Goal: Check status: Check status

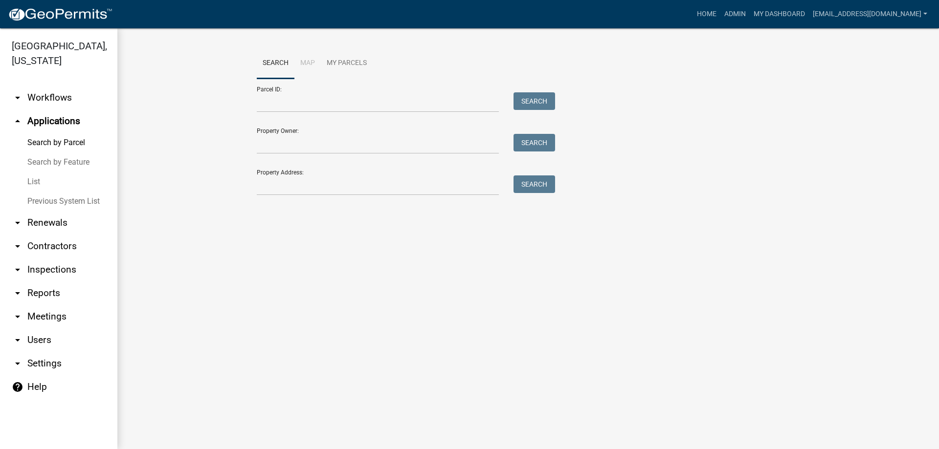
click at [40, 179] on link "List" at bounding box center [58, 182] width 117 height 20
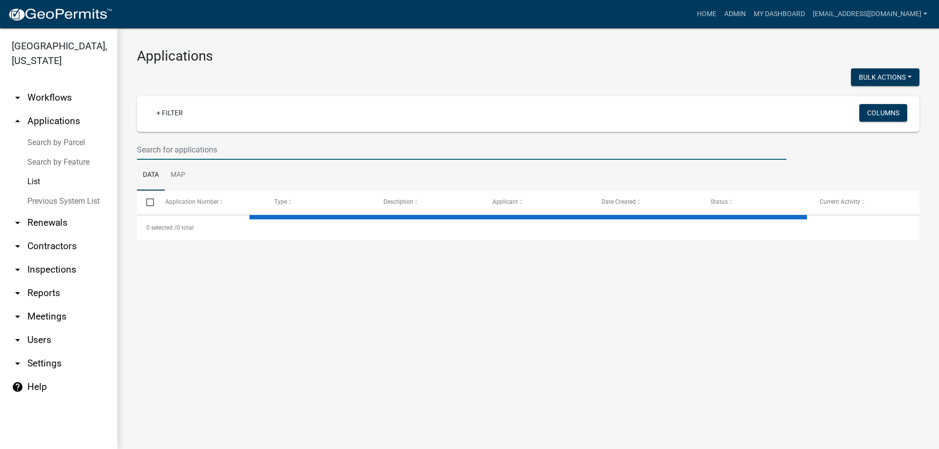
click at [177, 153] on input "text" at bounding box center [461, 150] width 649 height 20
select select "3: 100"
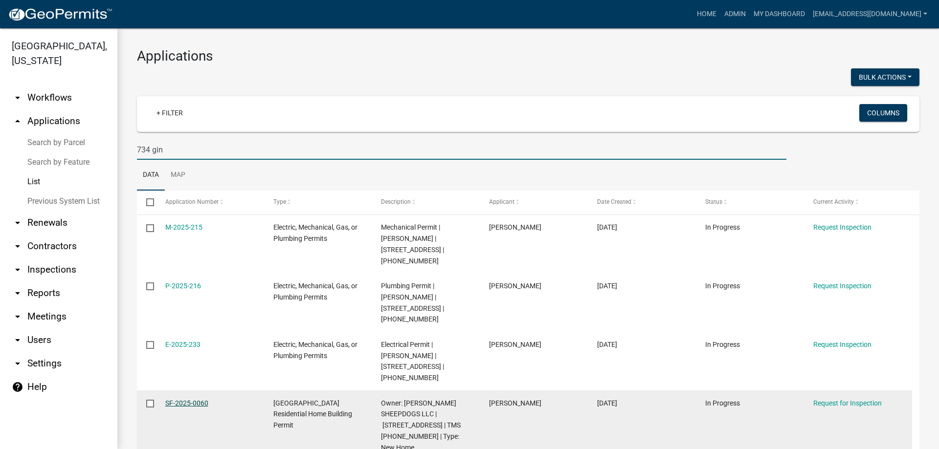
type input "734 gin"
click at [170, 400] on link "SF-2025-0060" at bounding box center [186, 404] width 43 height 8
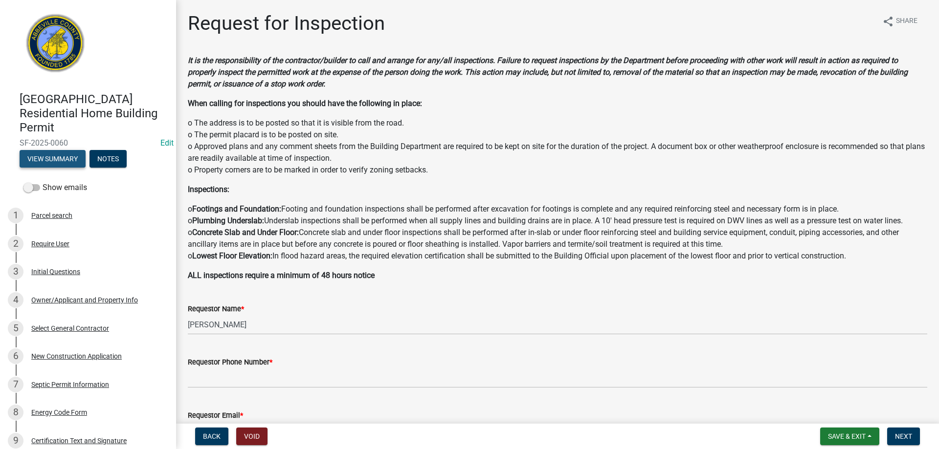
click at [50, 159] on button "View Summary" at bounding box center [53, 159] width 66 height 18
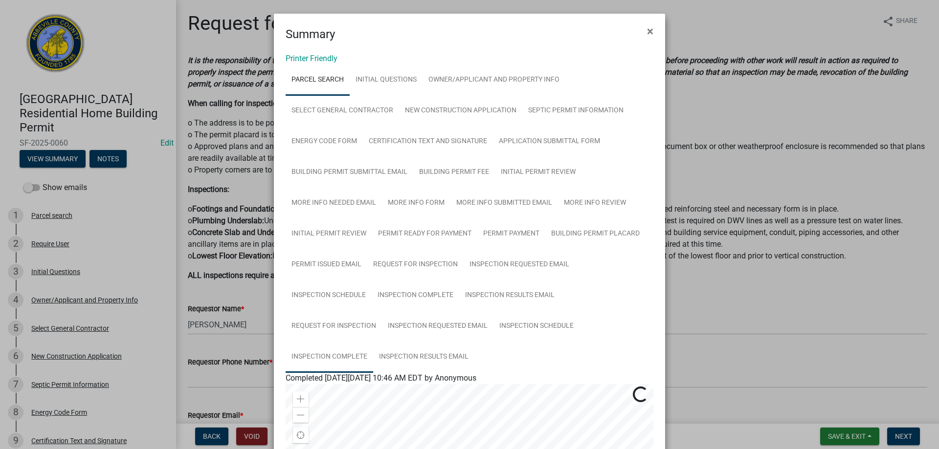
scroll to position [98, 0]
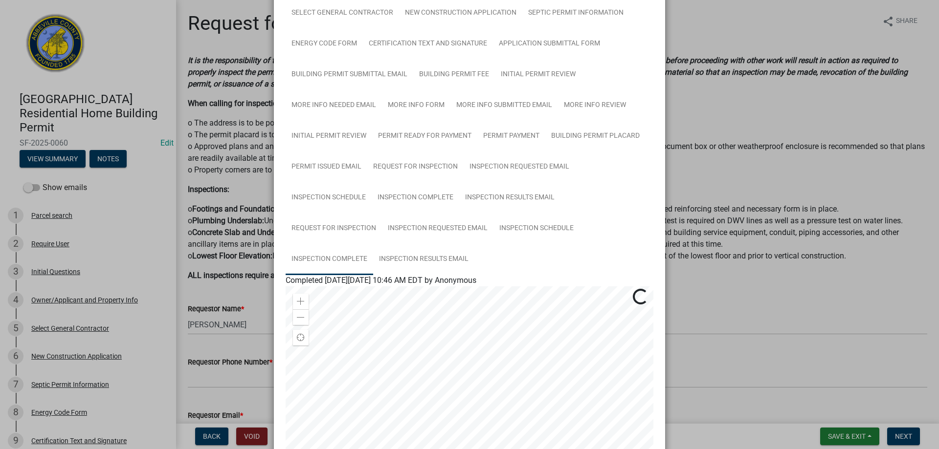
click at [308, 265] on link "Inspection Complete" at bounding box center [330, 259] width 88 height 31
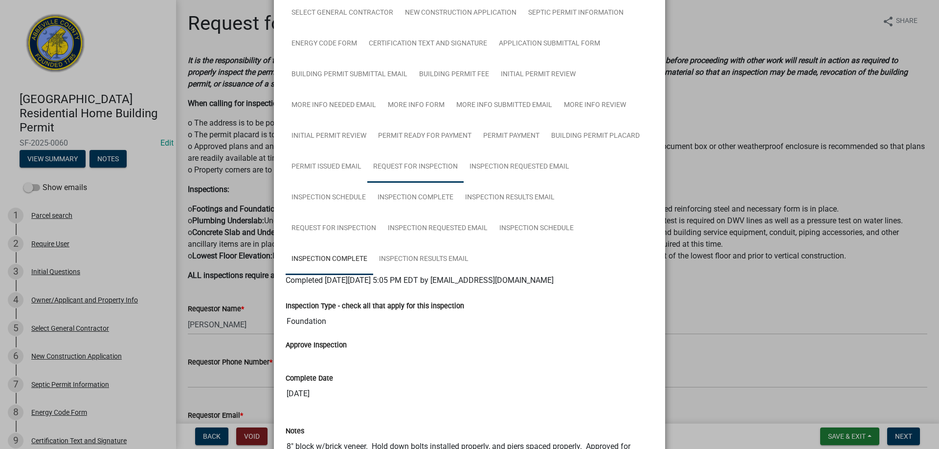
click at [405, 161] on link "Request for Inspection" at bounding box center [415, 167] width 96 height 31
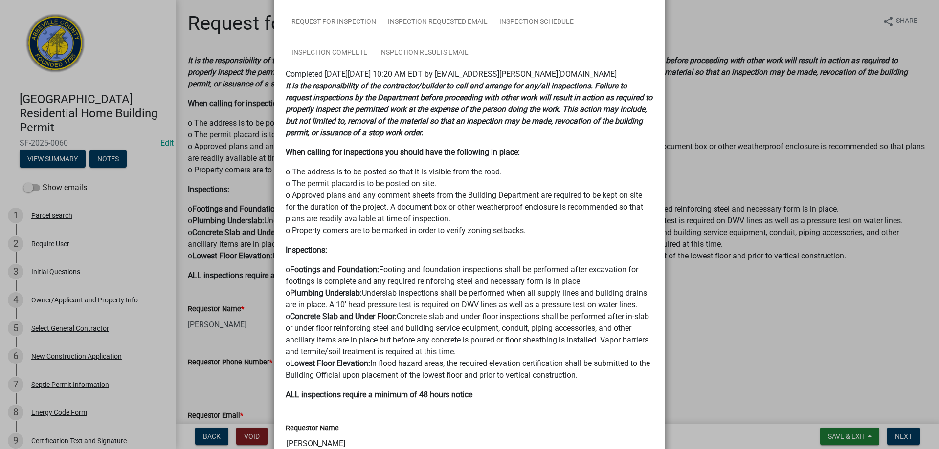
scroll to position [196, 0]
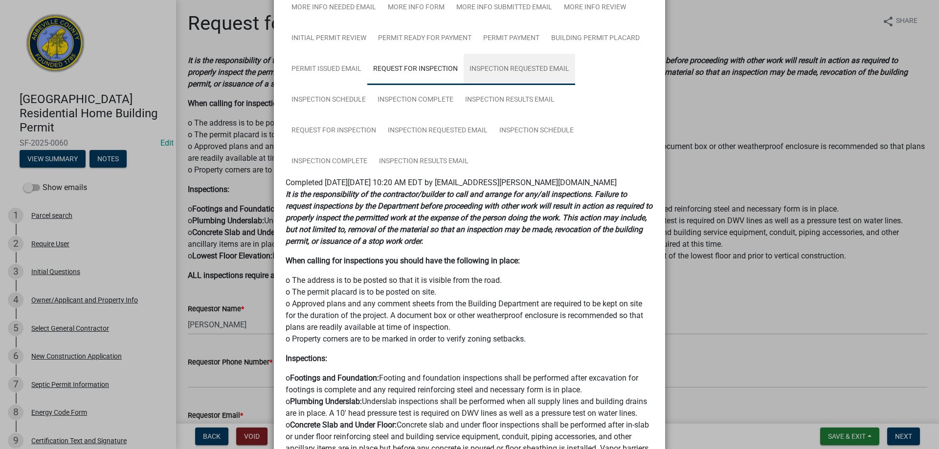
click at [518, 73] on link "Inspection Requested Email" at bounding box center [520, 69] width 112 height 31
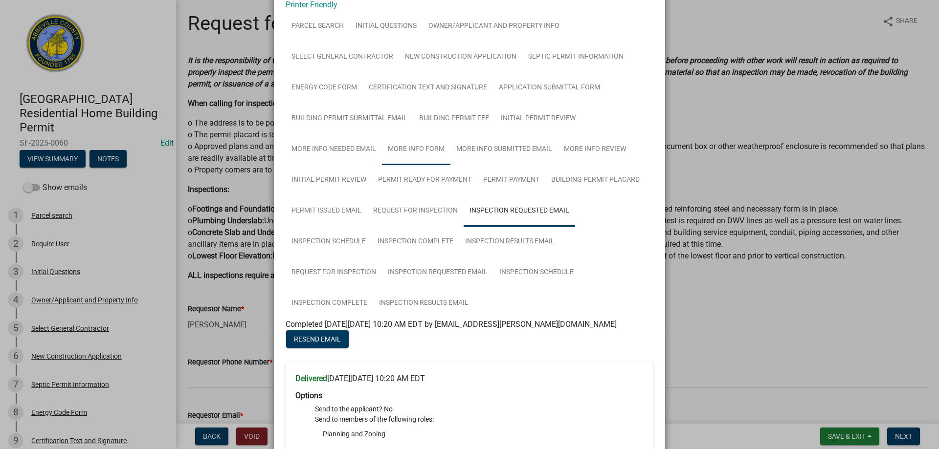
scroll to position [49, 0]
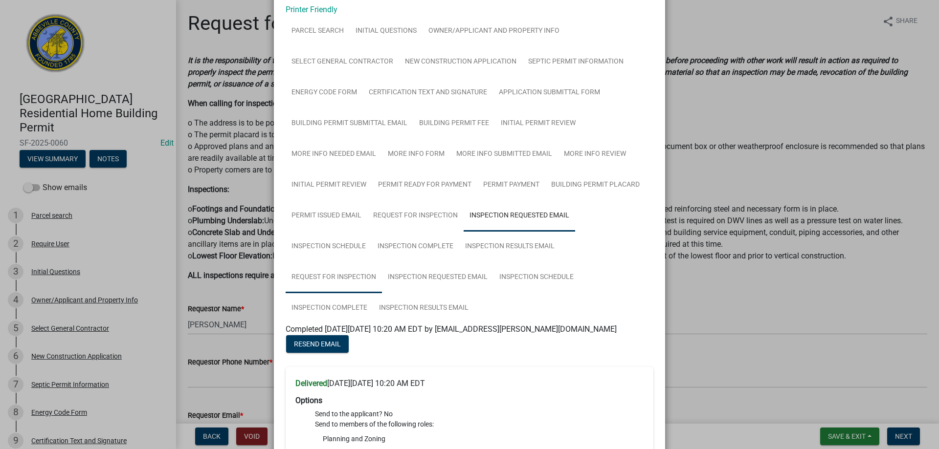
click at [324, 279] on link "Request for Inspection" at bounding box center [334, 277] width 96 height 31
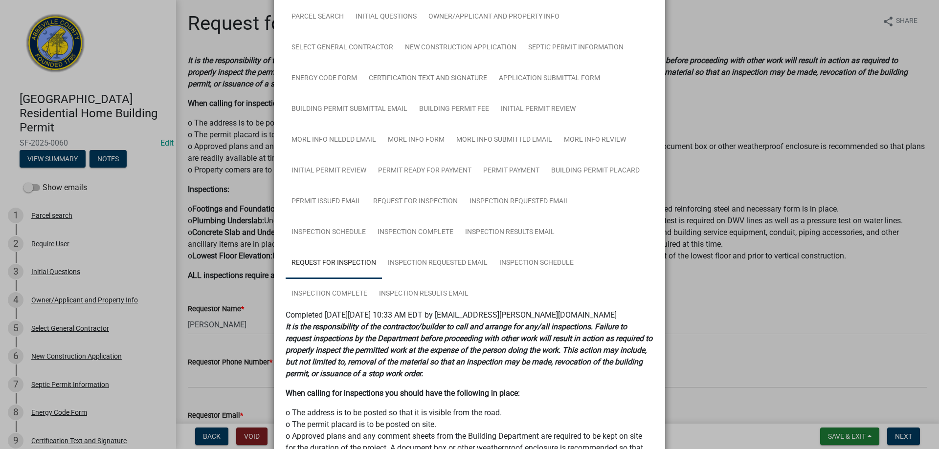
scroll to position [0, 0]
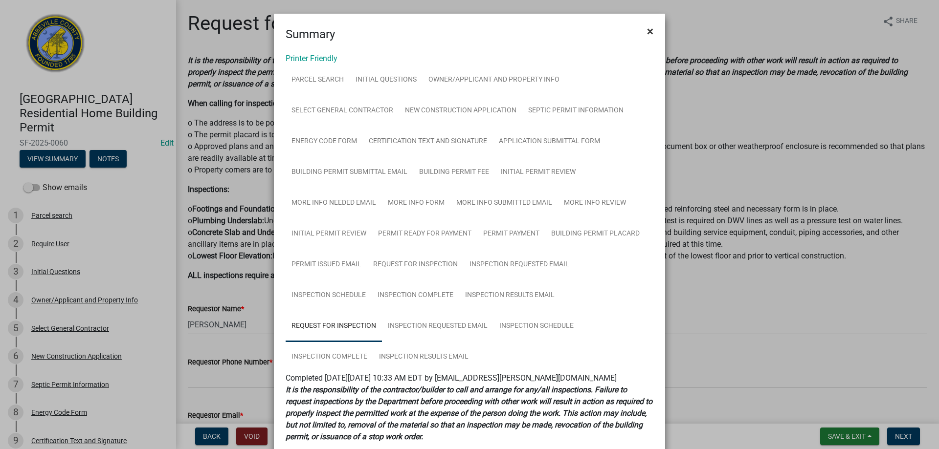
click at [654, 34] on button "×" at bounding box center [650, 31] width 22 height 27
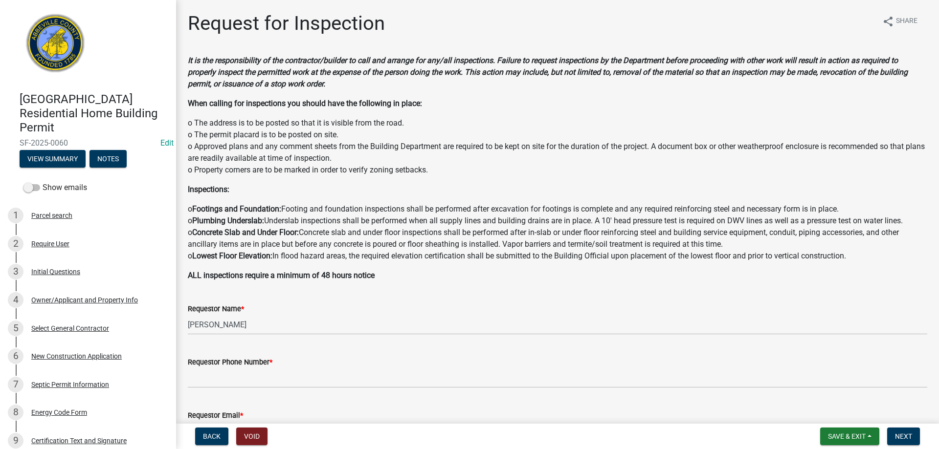
click at [58, 297] on div "Owner/Applicant and Property Info" at bounding box center [84, 300] width 107 height 7
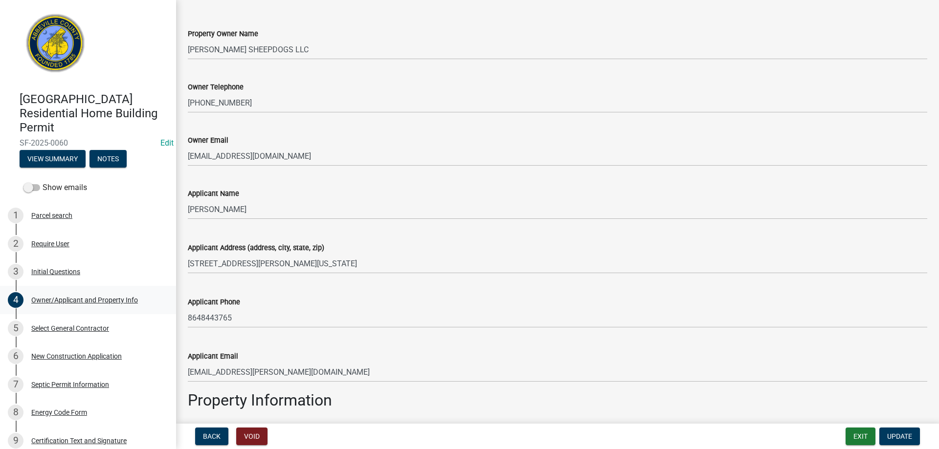
scroll to position [245, 0]
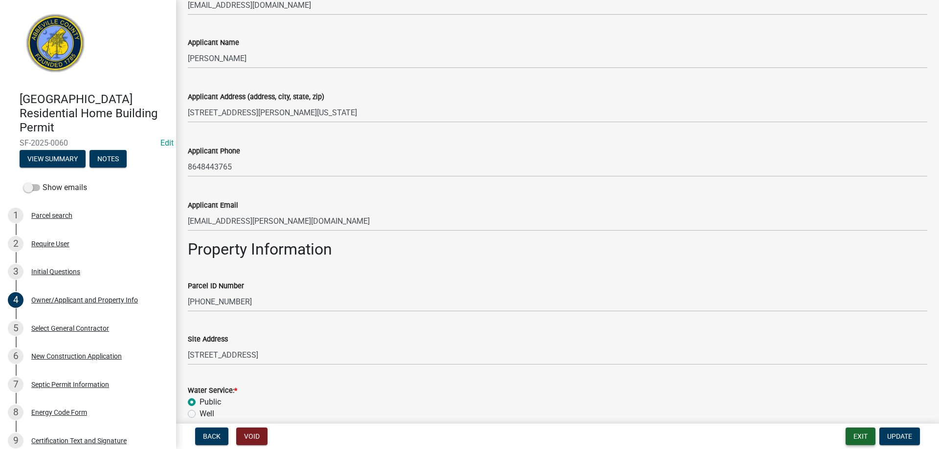
click at [863, 433] on button "Exit" at bounding box center [861, 437] width 30 height 18
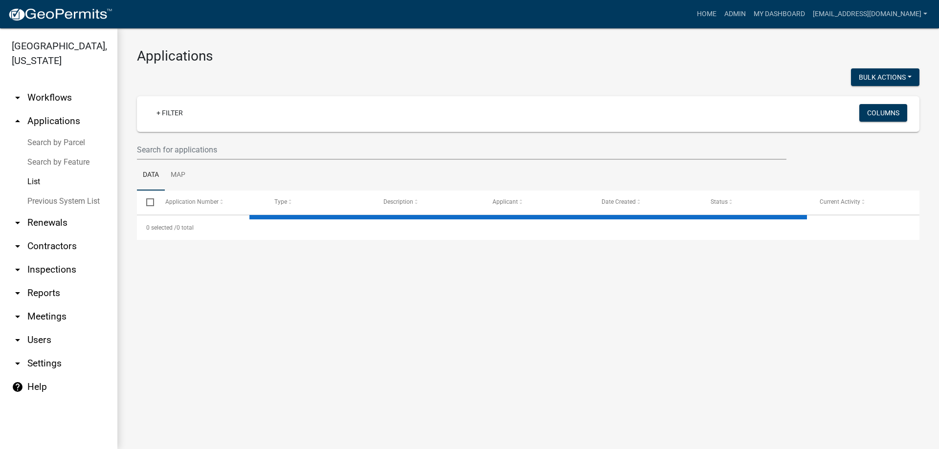
select select "3: 100"
